Goal: Task Accomplishment & Management: Manage account settings

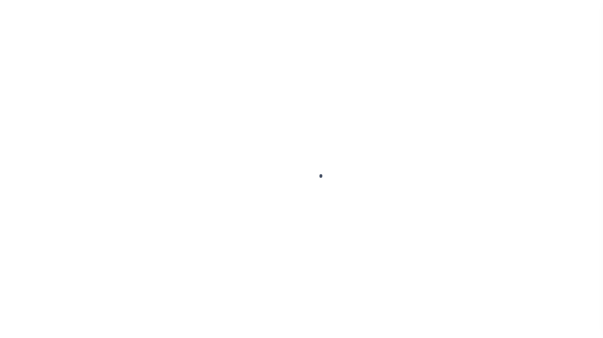
scroll to position [42, 0]
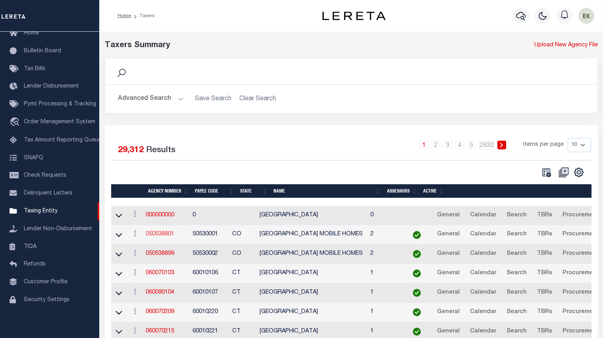
click at [163, 234] on link "050538801" at bounding box center [160, 235] width 29 height 6
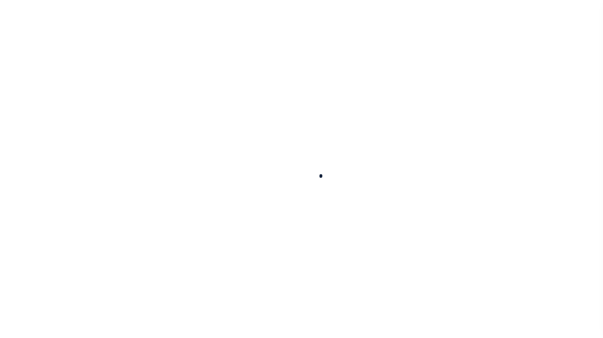
select select
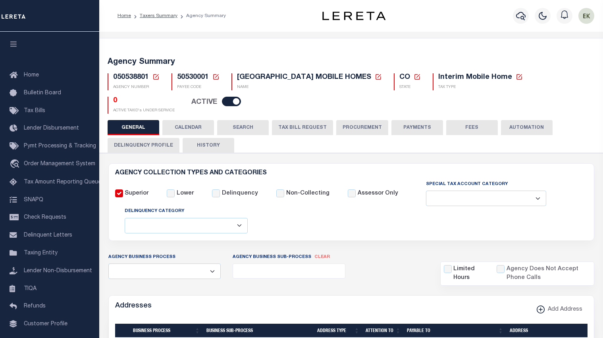
click at [155, 75] on icon at bounding box center [155, 76] width 7 height 7
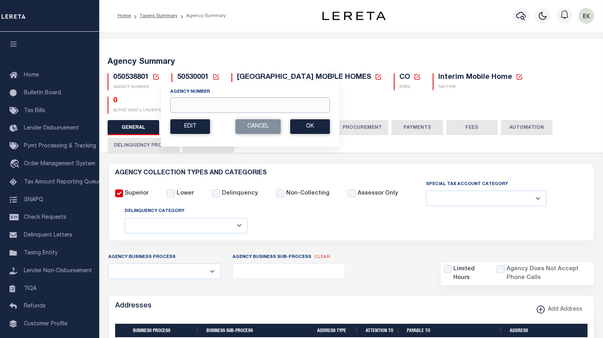
click at [200, 107] on input "Agency Number" at bounding box center [249, 105] width 159 height 15
paste input "120960000"
type input "120960000"
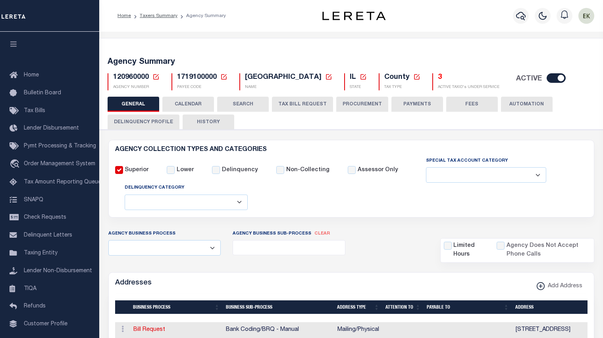
select select
click at [438, 75] on h5 "3" at bounding box center [468, 77] width 61 height 9
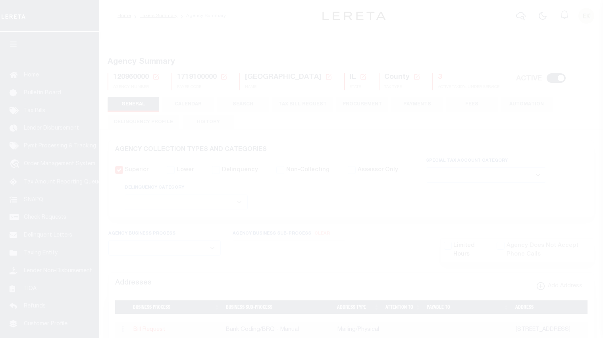
select select
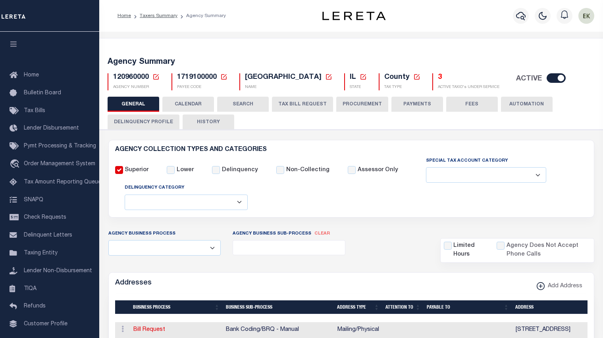
click at [296, 121] on div "GENERAL CALENDAR SEARCH TAX BILL REQUEST PROCUREMENT PAYMENTS" at bounding box center [350, 113] width 487 height 33
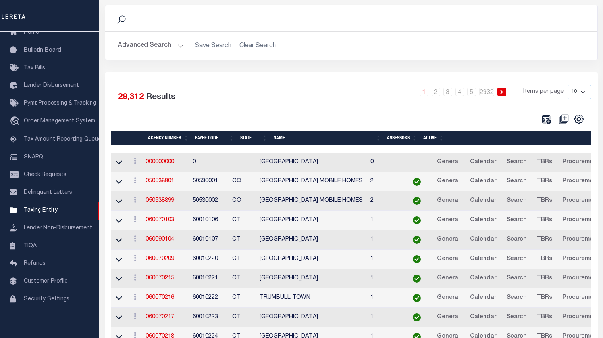
scroll to position [79, 0]
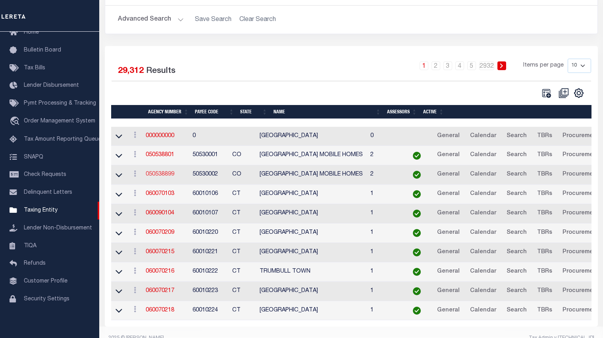
click at [167, 177] on link "050538899" at bounding box center [160, 175] width 29 height 6
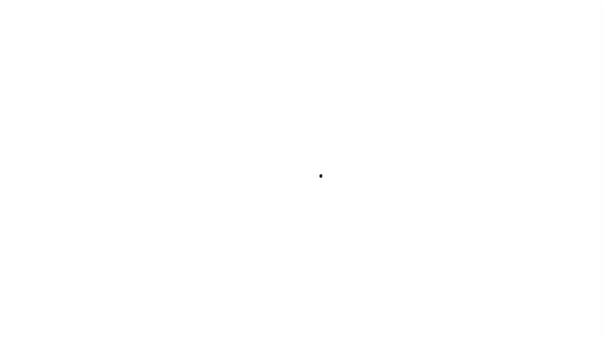
select select
checkbox input "false"
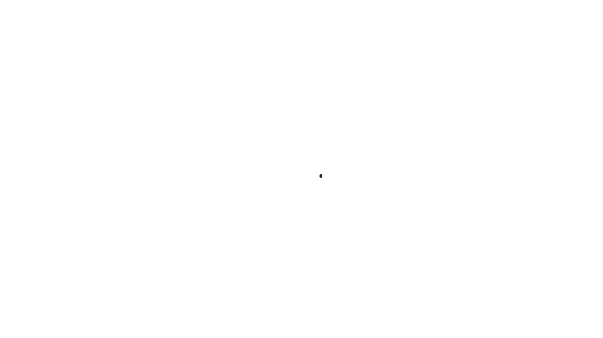
checkbox input "false"
type input "810500000"
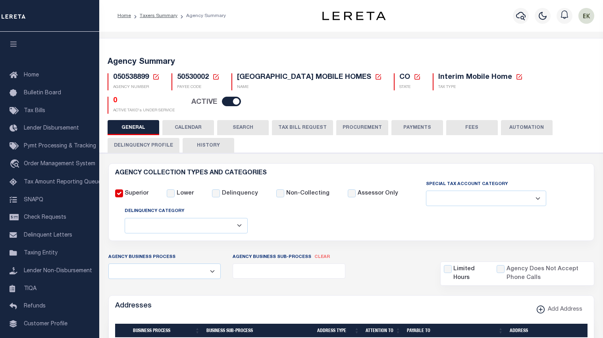
click at [155, 79] on icon at bounding box center [155, 76] width 7 height 7
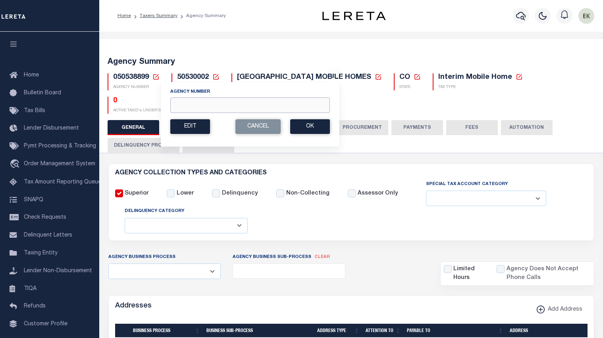
click at [199, 108] on input "Agency Number" at bounding box center [249, 105] width 159 height 15
paste input "120640000"
type input "120640000"
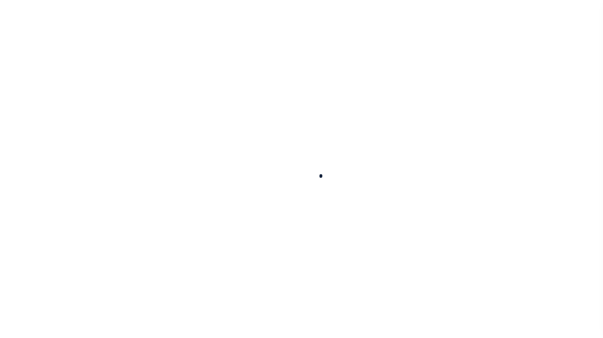
select select
checkbox input "false"
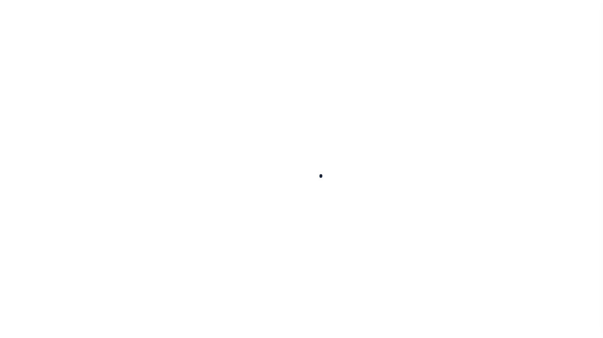
checkbox input "false"
type input "1712700000"
